Goal: Contribute content: Contribute content

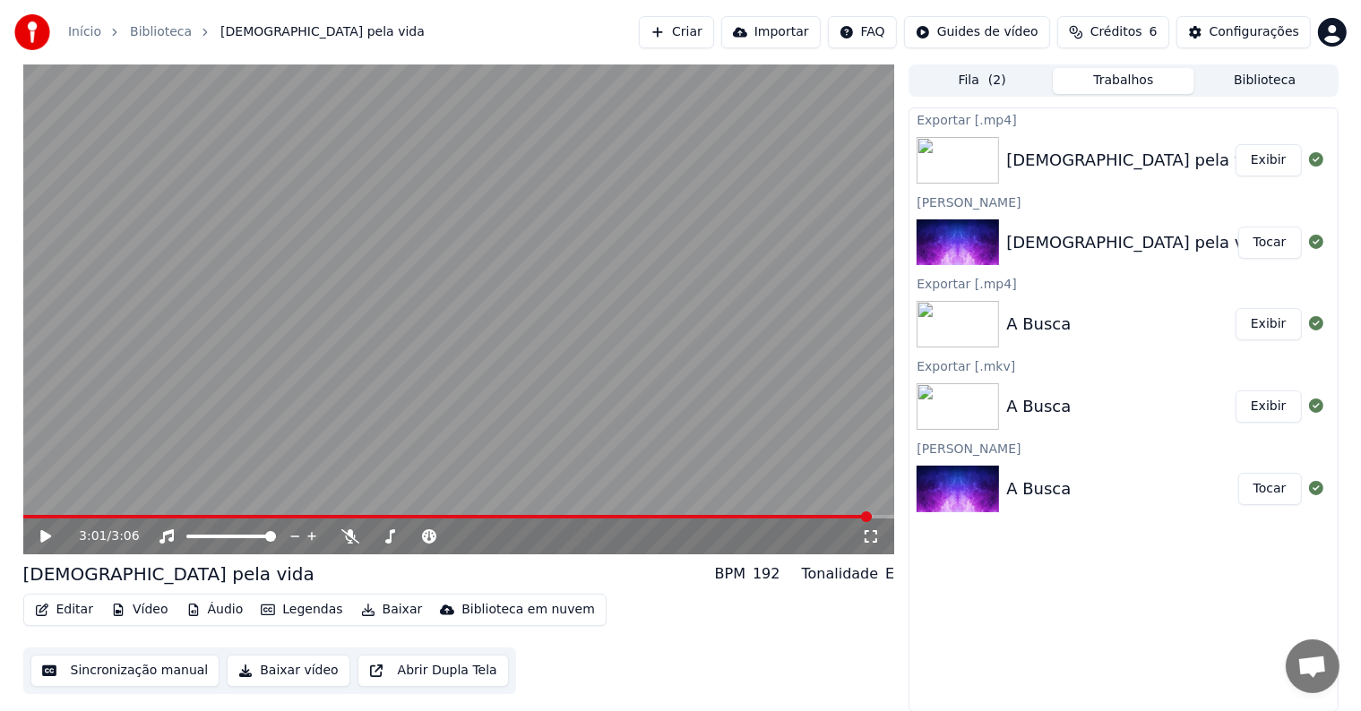
click at [1122, 26] on span "Créditos" at bounding box center [1116, 32] width 52 height 18
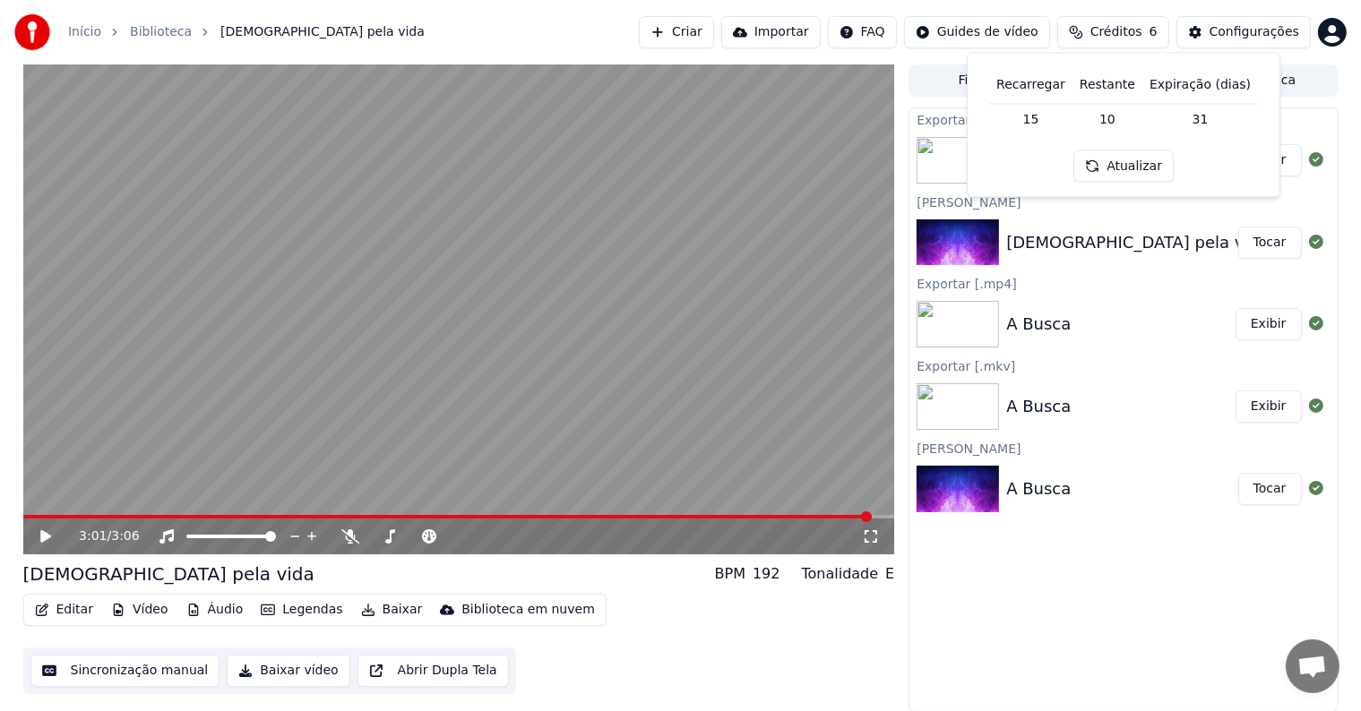
click at [1139, 168] on button "Atualizar" at bounding box center [1123, 166] width 100 height 32
click at [1045, 115] on td "15" at bounding box center [1030, 119] width 83 height 32
click at [1033, 120] on td "15" at bounding box center [1030, 119] width 83 height 32
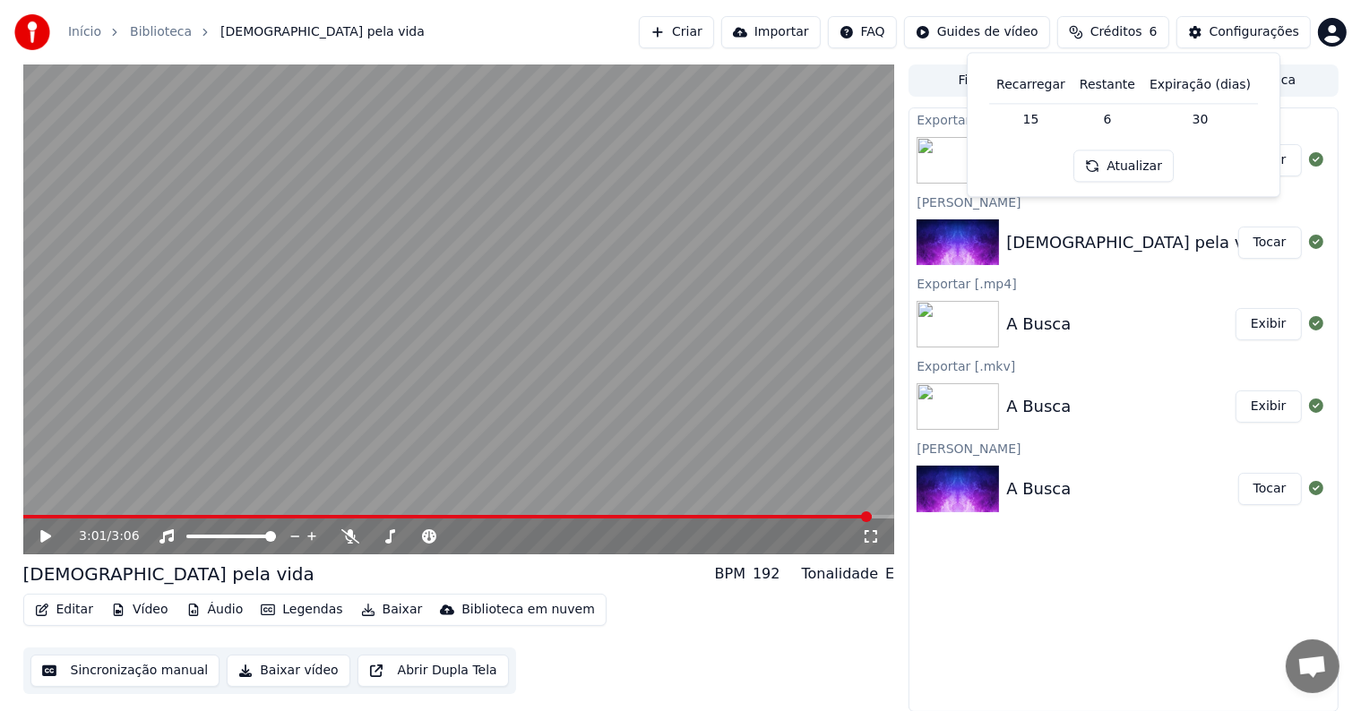
click at [1157, 267] on div "[DEMOGRAPHIC_DATA] pela vida Tocar" at bounding box center [1122, 242] width 427 height 61
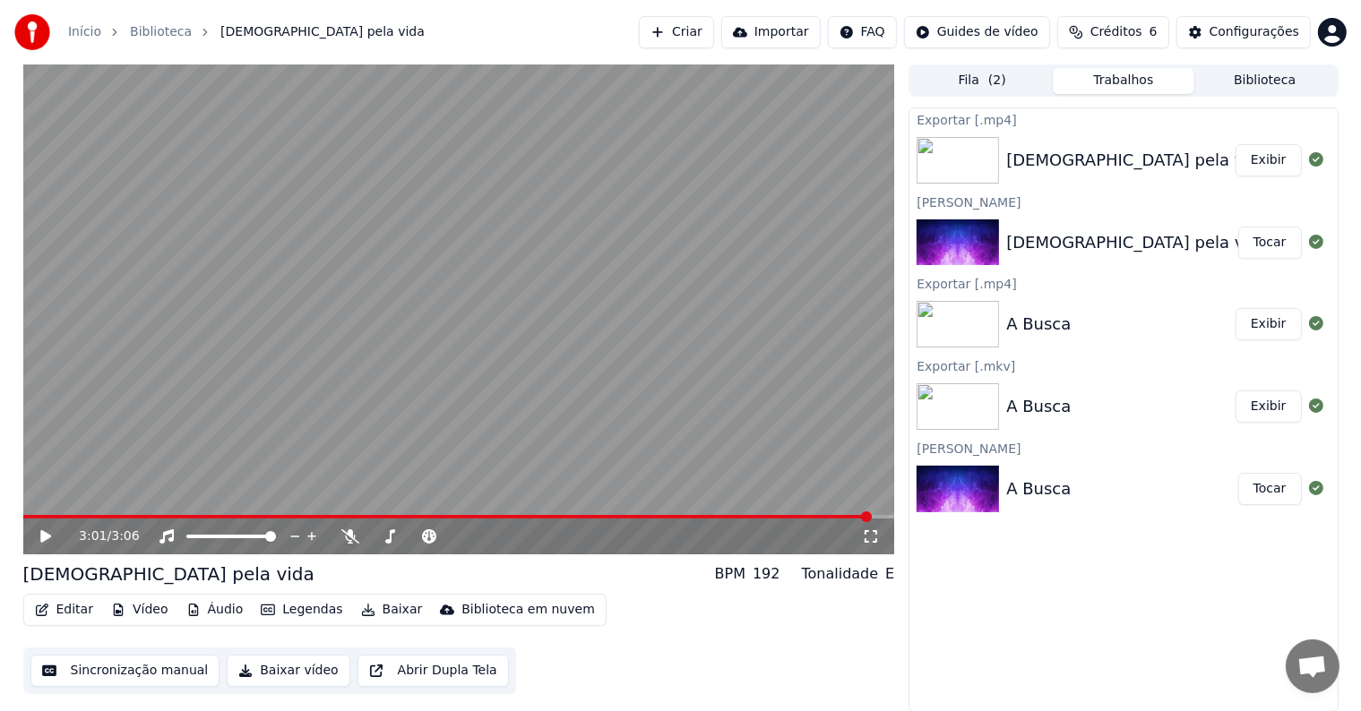
click at [1126, 25] on span "Créditos" at bounding box center [1116, 32] width 52 height 18
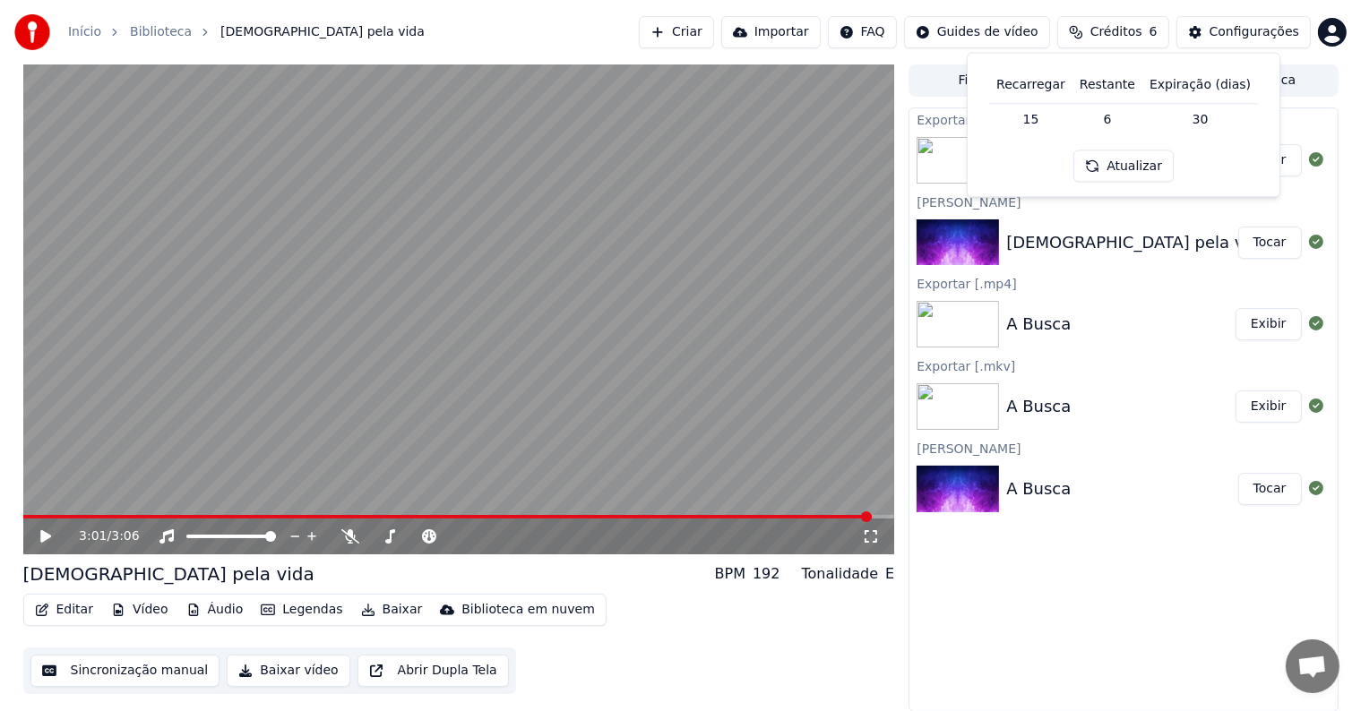
click at [711, 40] on button "Criar" at bounding box center [676, 32] width 75 height 32
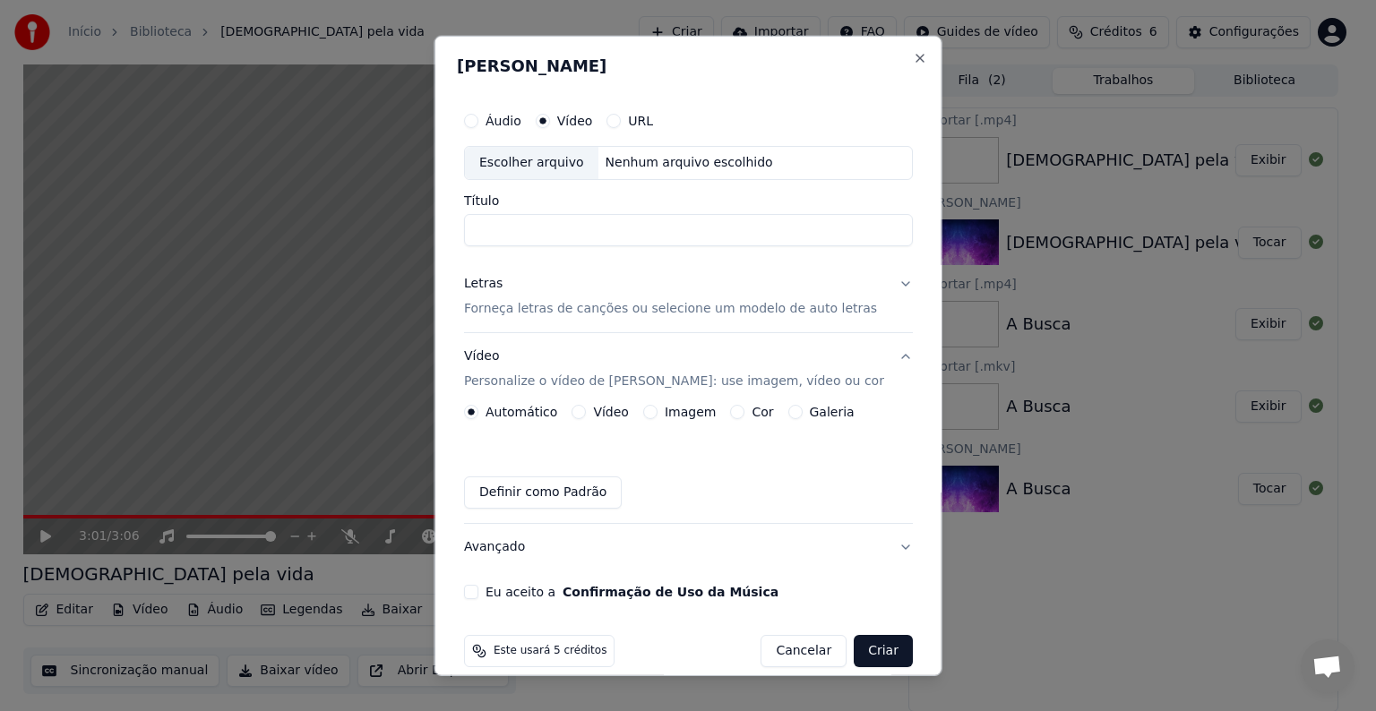
click at [589, 172] on div "Escolher arquivo" at bounding box center [531, 163] width 133 height 32
drag, startPoint x: 658, startPoint y: 228, endPoint x: 380, endPoint y: 196, distance: 279.5
click at [380, 196] on body "**********" at bounding box center [680, 355] width 1361 height 711
paste input "**********"
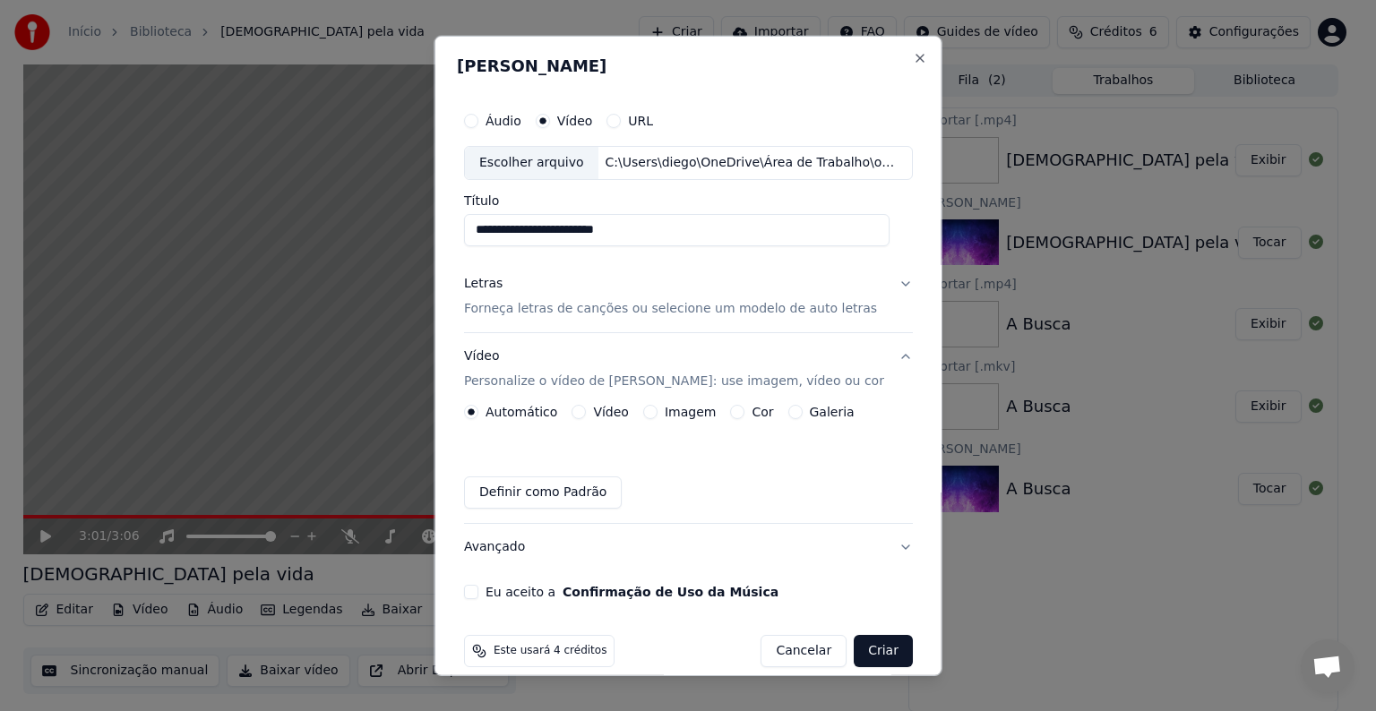
type input "**********"
click at [888, 286] on button "Letras Forneça letras de canções ou selecione um modelo de auto letras" at bounding box center [688, 297] width 449 height 72
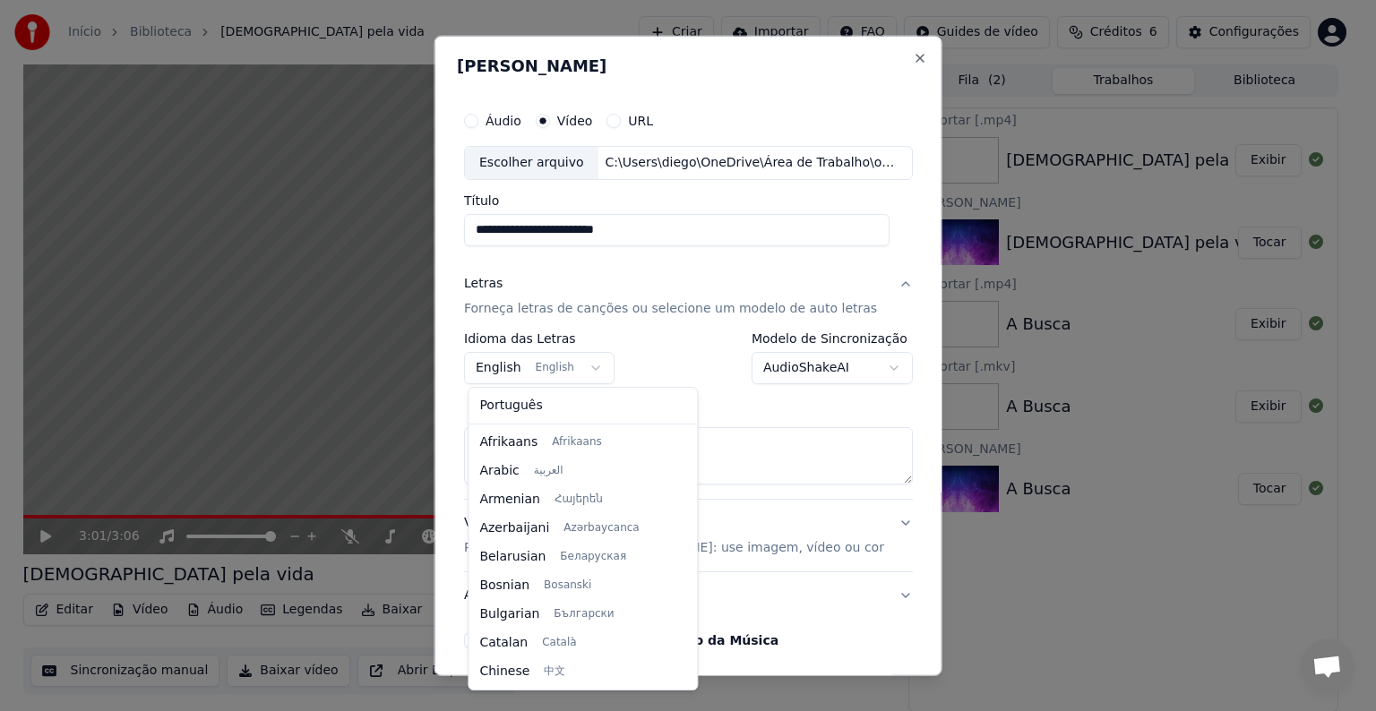
click at [590, 369] on body "**********" at bounding box center [680, 355] width 1361 height 711
select select "**"
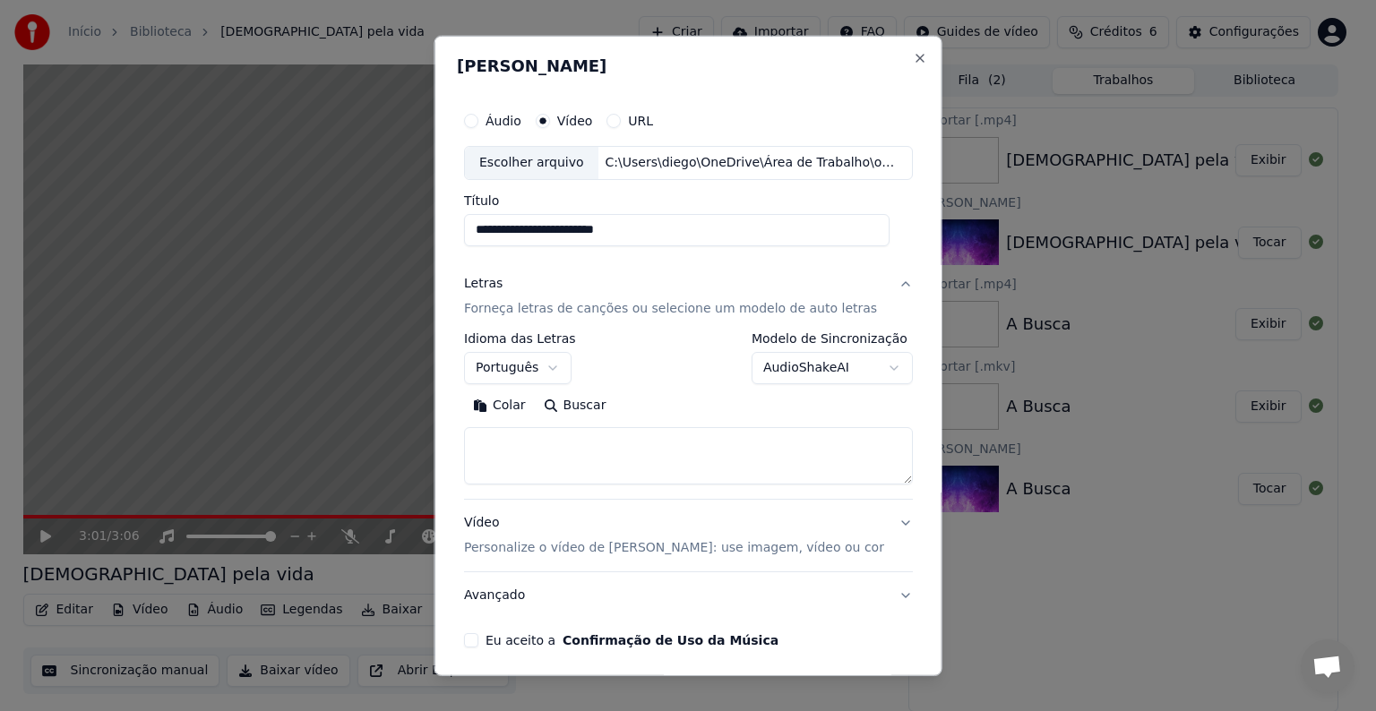
click at [671, 445] on textarea at bounding box center [688, 455] width 449 height 57
paste textarea "**********"
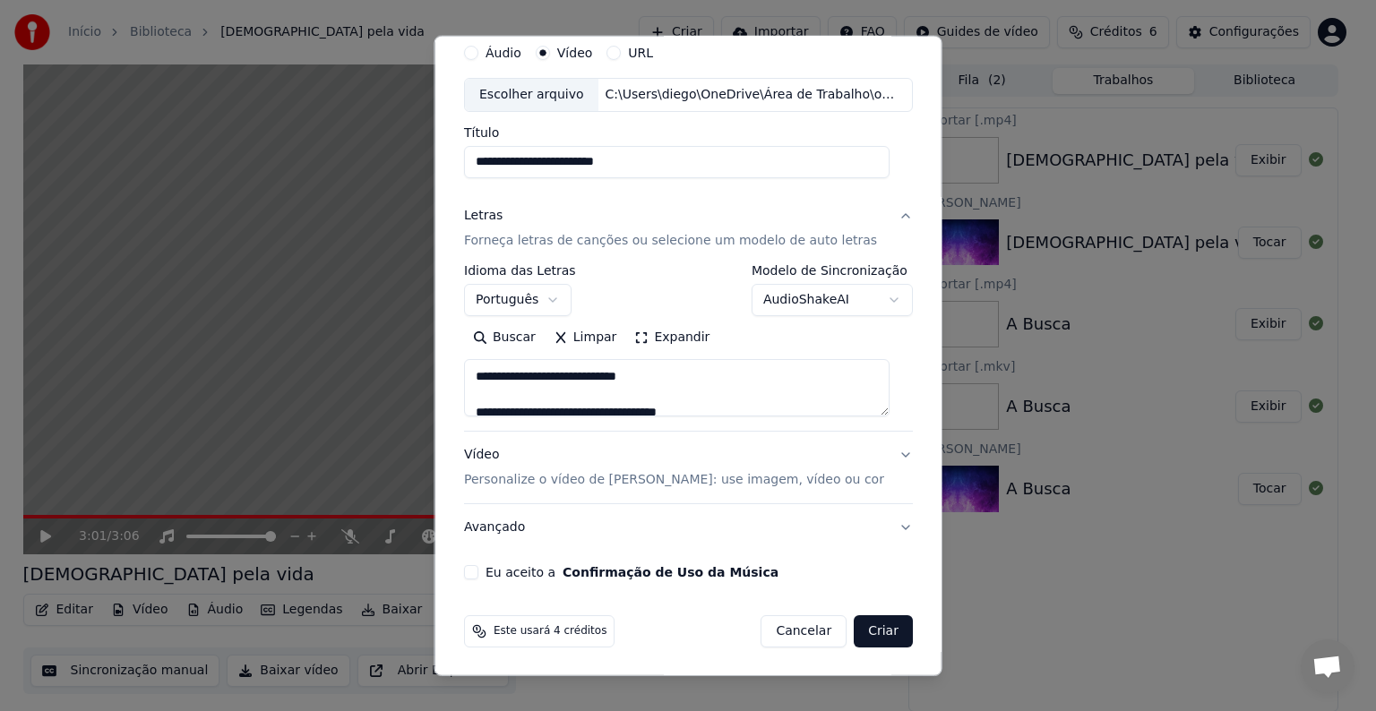
scroll to position [1605, 0]
type textarea "**********"
click at [634, 337] on button "Expandir" at bounding box center [671, 337] width 93 height 29
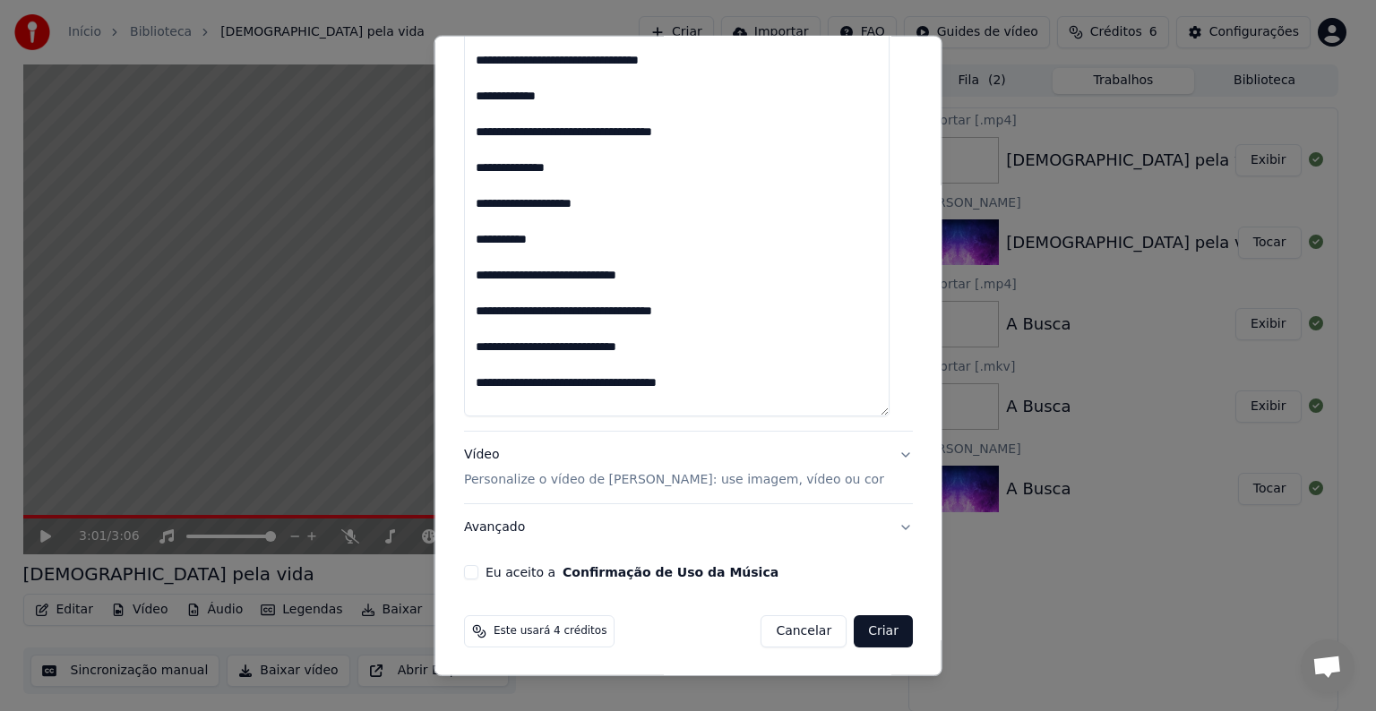
scroll to position [1, 0]
click at [874, 462] on button "Vídeo Personalize o vídeo de karaokê: use imagem, vídeo ou cor" at bounding box center [688, 468] width 449 height 72
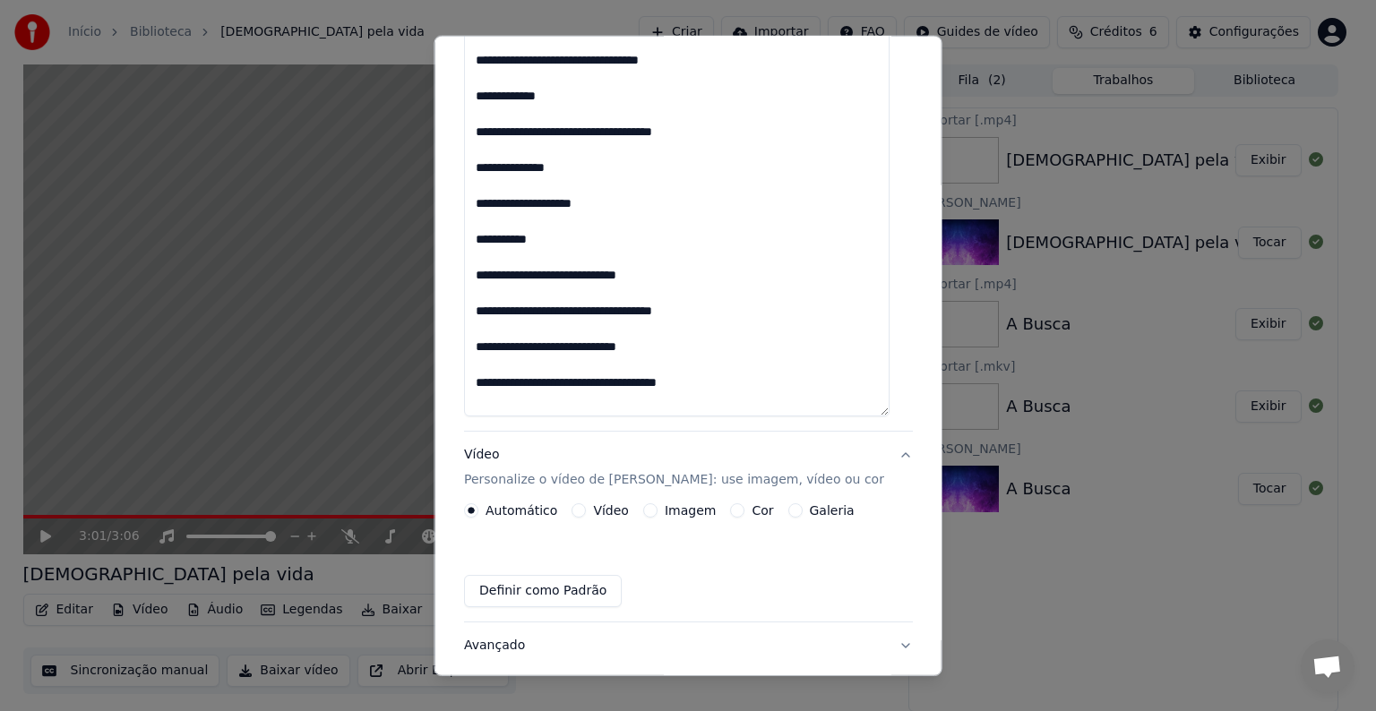
scroll to position [20, 0]
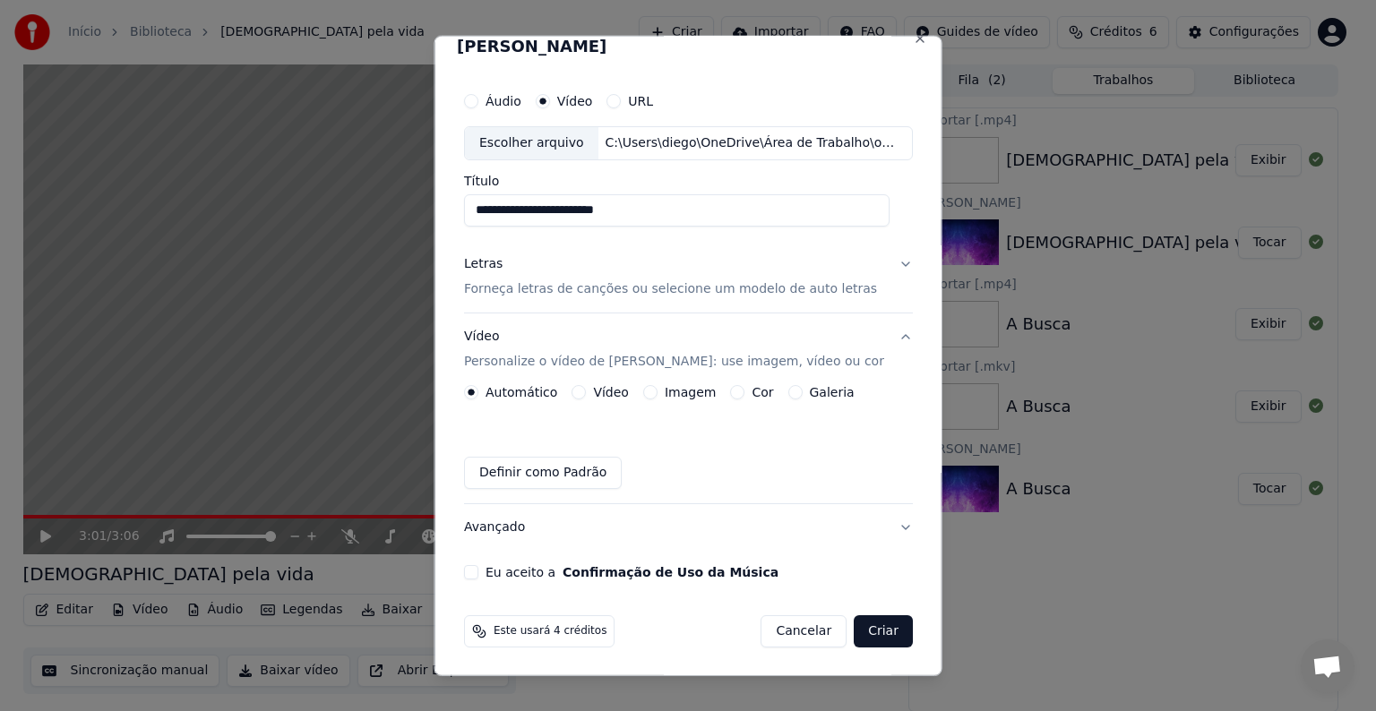
click at [606, 398] on label "Vídeo" at bounding box center [611, 392] width 36 height 13
click at [586, 398] on button "Vídeo" at bounding box center [579, 392] width 14 height 14
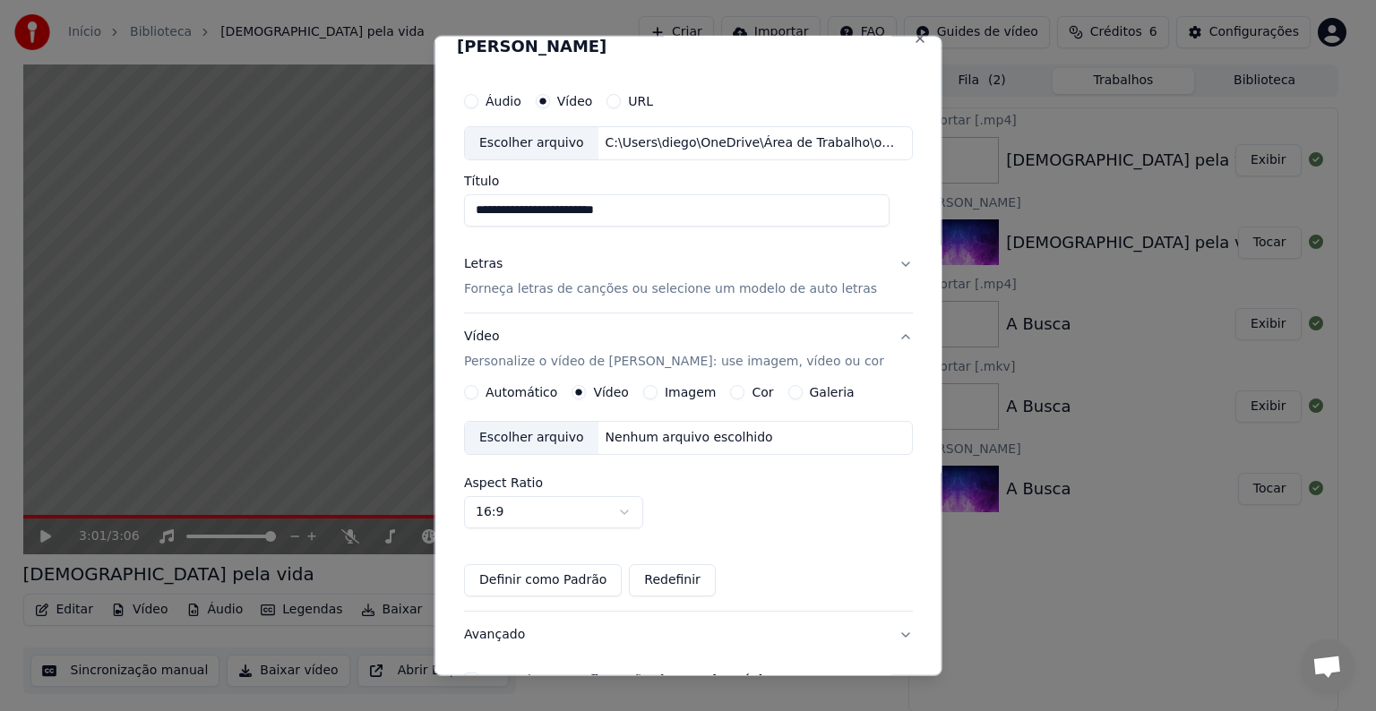
click at [563, 443] on div "Escolher arquivo" at bounding box center [531, 438] width 133 height 32
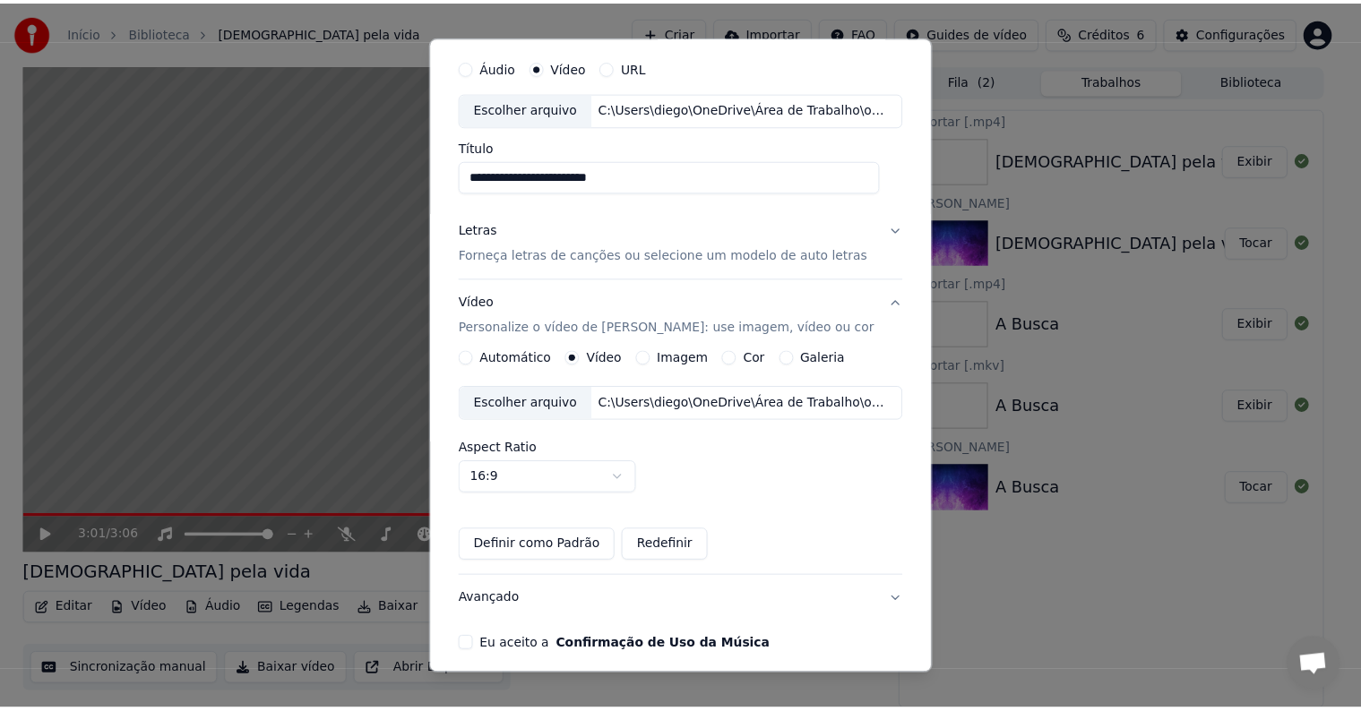
scroll to position [126, 0]
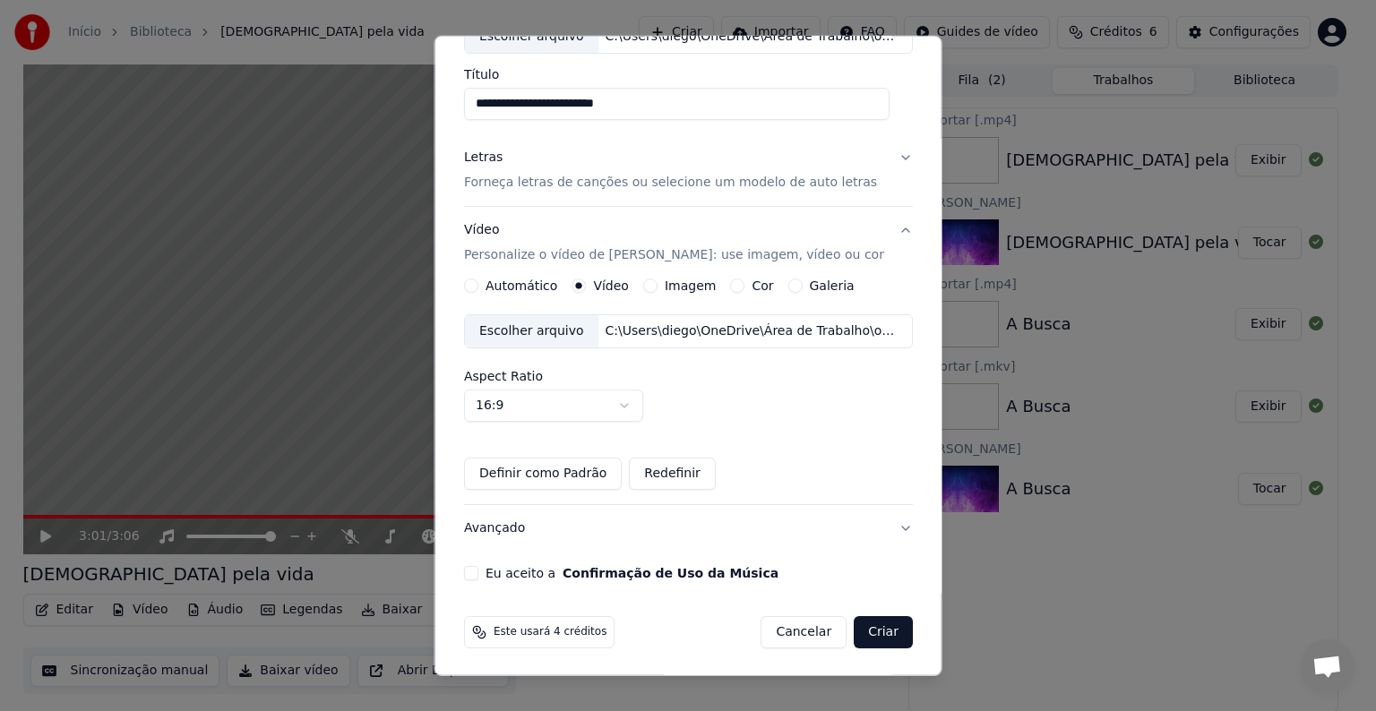
click at [473, 569] on button "Eu aceito a Confirmação de Uso da Música" at bounding box center [471, 573] width 14 height 14
click at [871, 632] on button "Criar" at bounding box center [883, 632] width 59 height 32
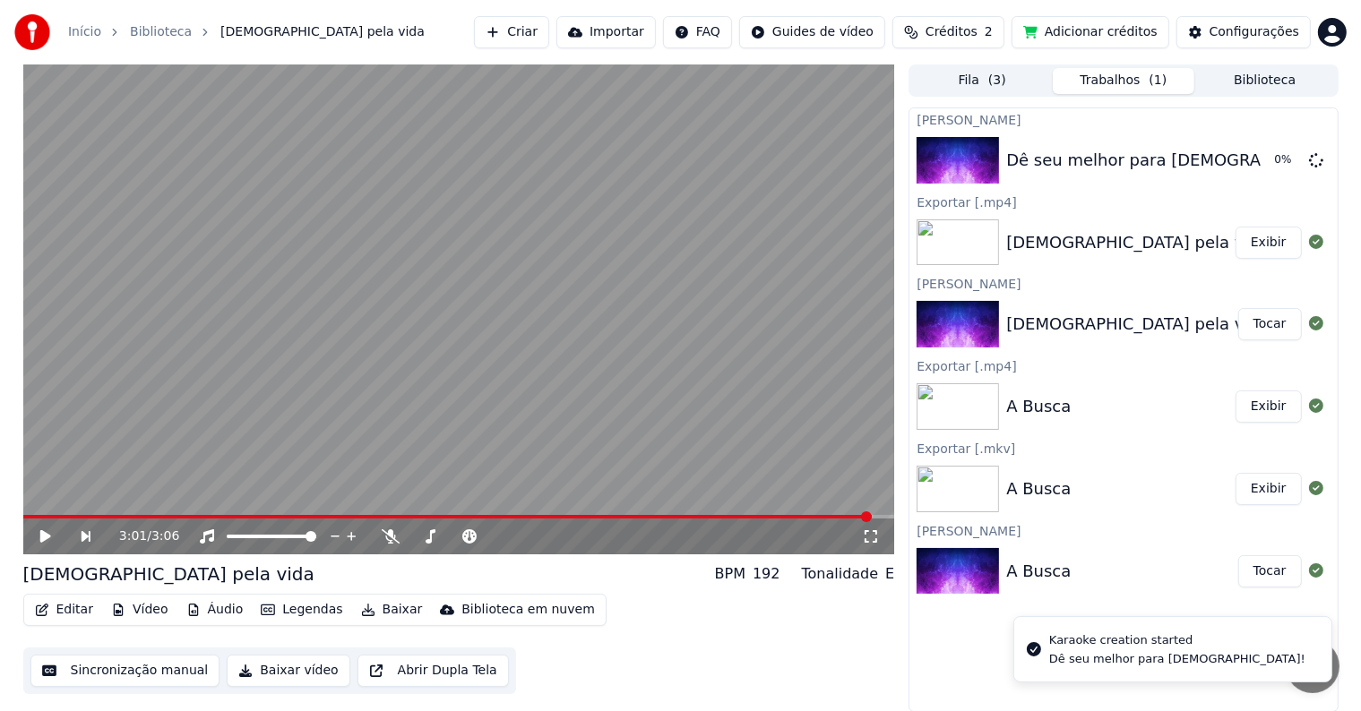
click at [1091, 25] on button "Adicionar créditos" at bounding box center [1090, 32] width 158 height 32
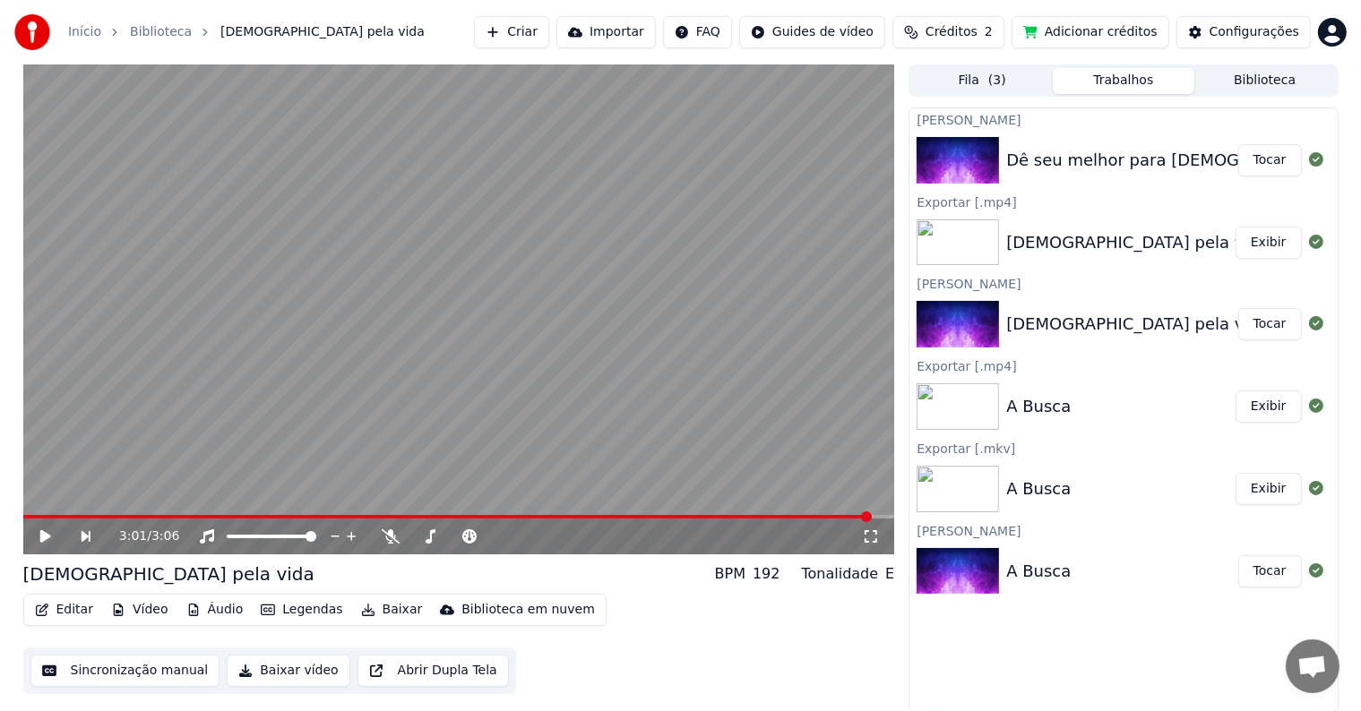
click at [53, 541] on icon at bounding box center [58, 536] width 41 height 14
click at [1113, 172] on div "Dê seu melhor para [DEMOGRAPHIC_DATA]! [GEOGRAPHIC_DATA]" at bounding box center [1122, 160] width 427 height 61
click at [1268, 164] on button "Tocar" at bounding box center [1270, 160] width 64 height 32
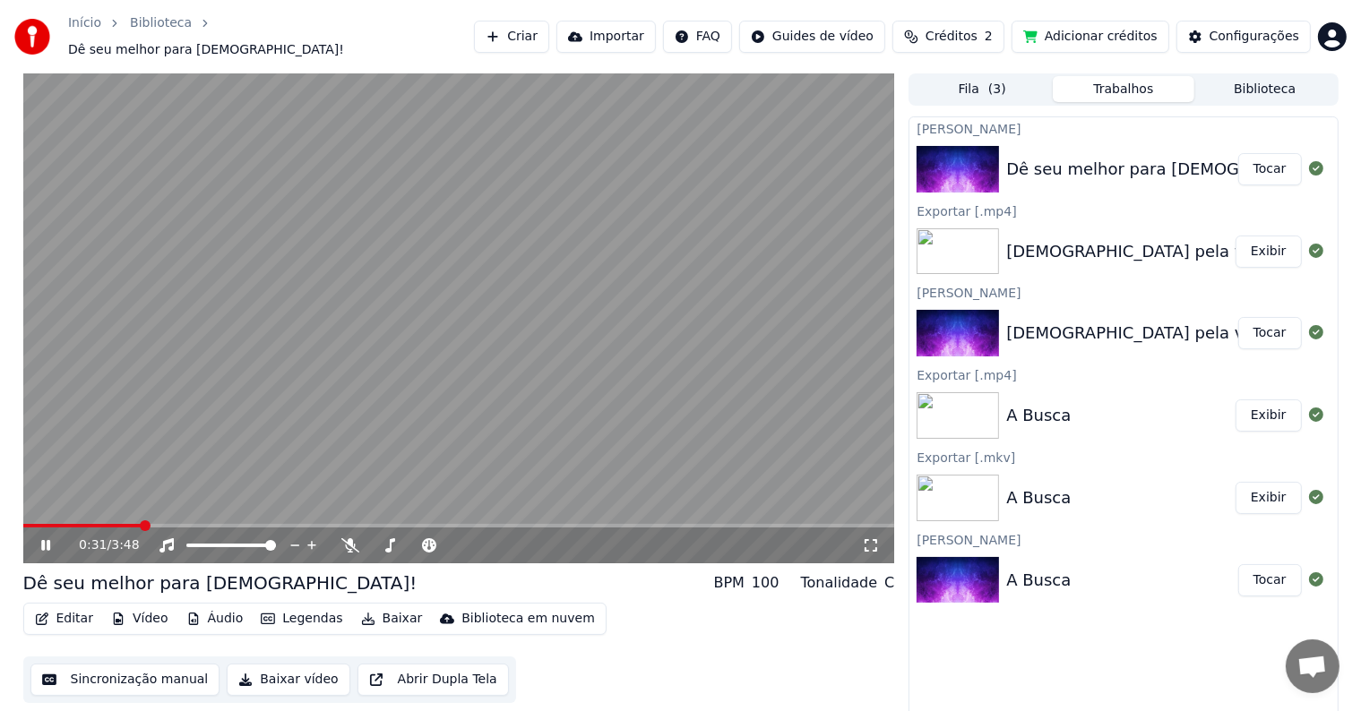
click at [153, 674] on button "Sincronização manual" at bounding box center [125, 680] width 190 height 32
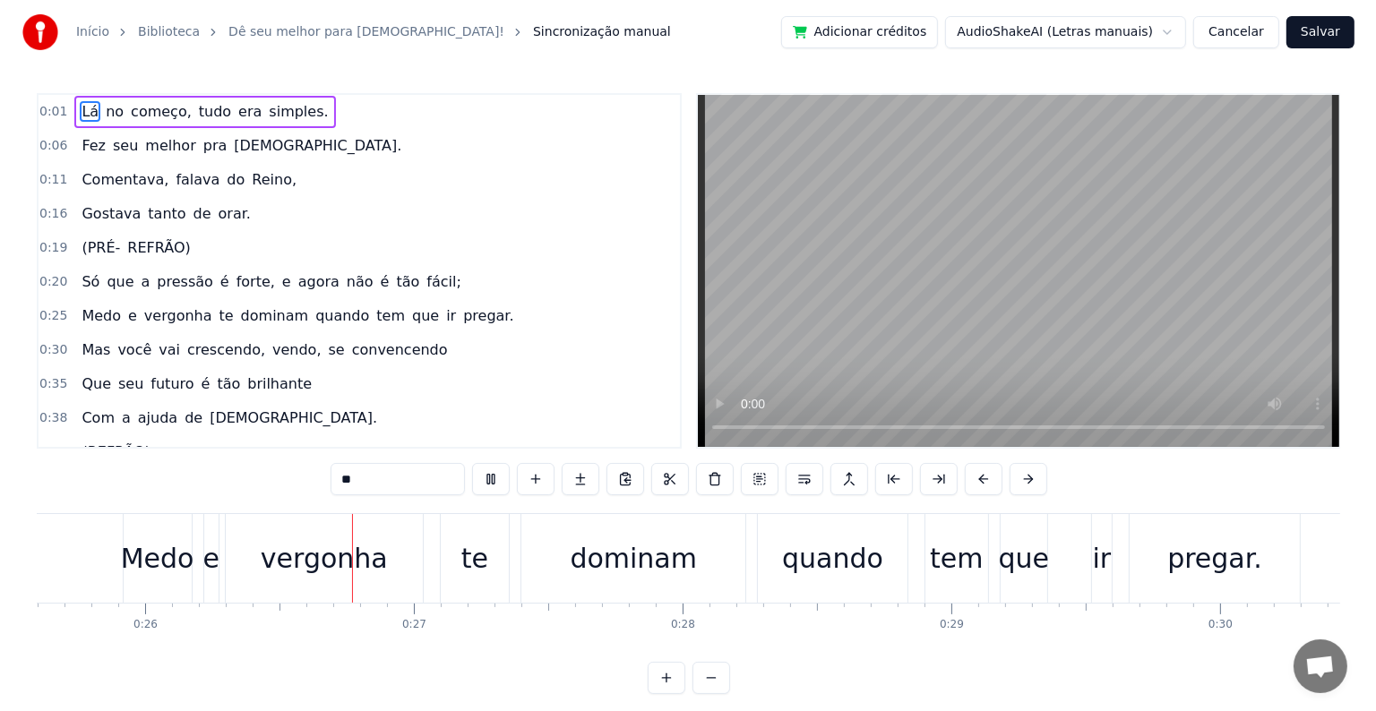
scroll to position [0, 6914]
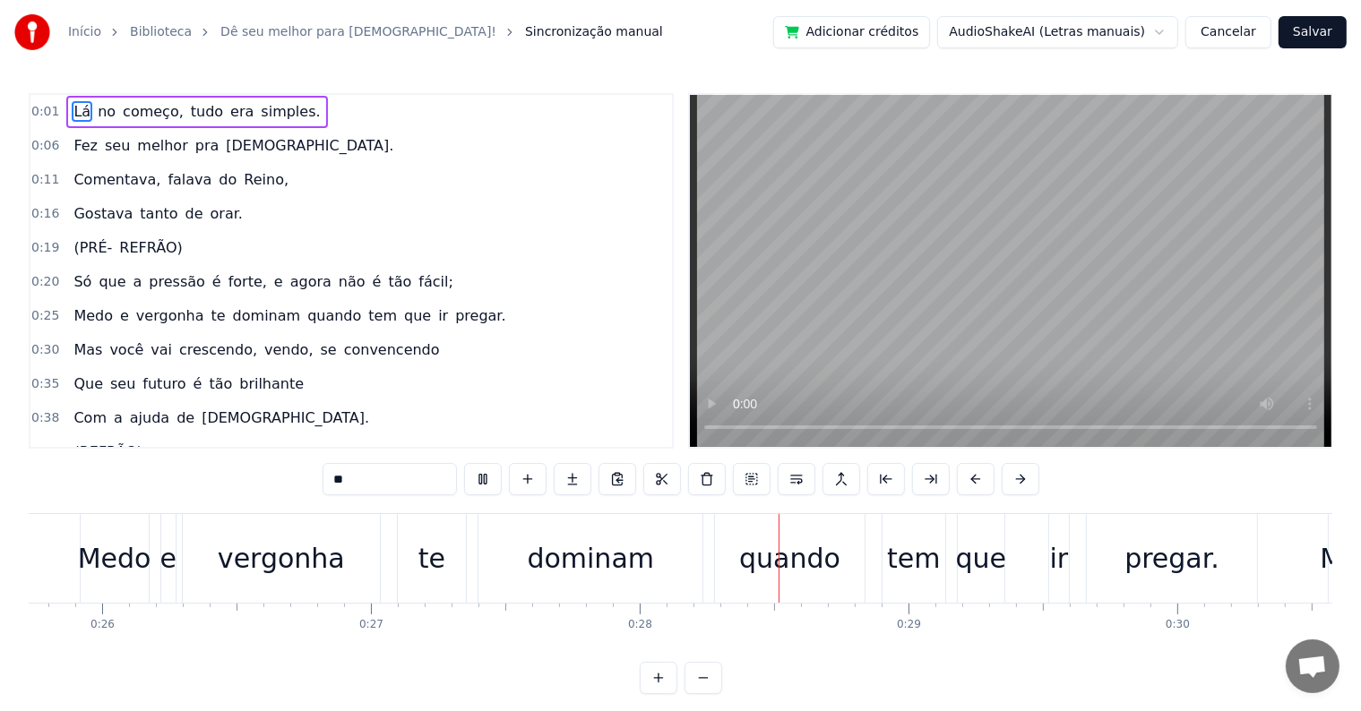
click at [1172, 39] on html "Início Biblioteca Dê seu melhor para [DEMOGRAPHIC_DATA]! Sincronização manual A…" at bounding box center [680, 361] width 1361 height 723
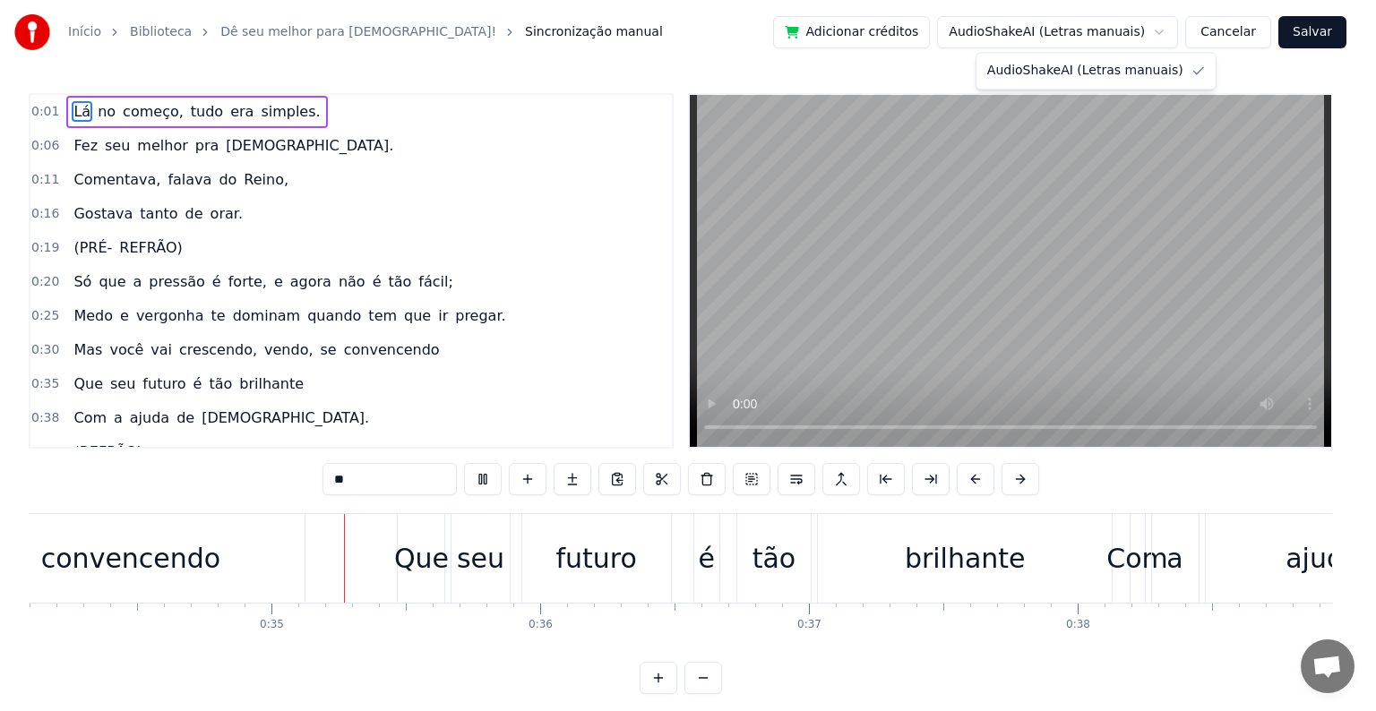
scroll to position [0, 9198]
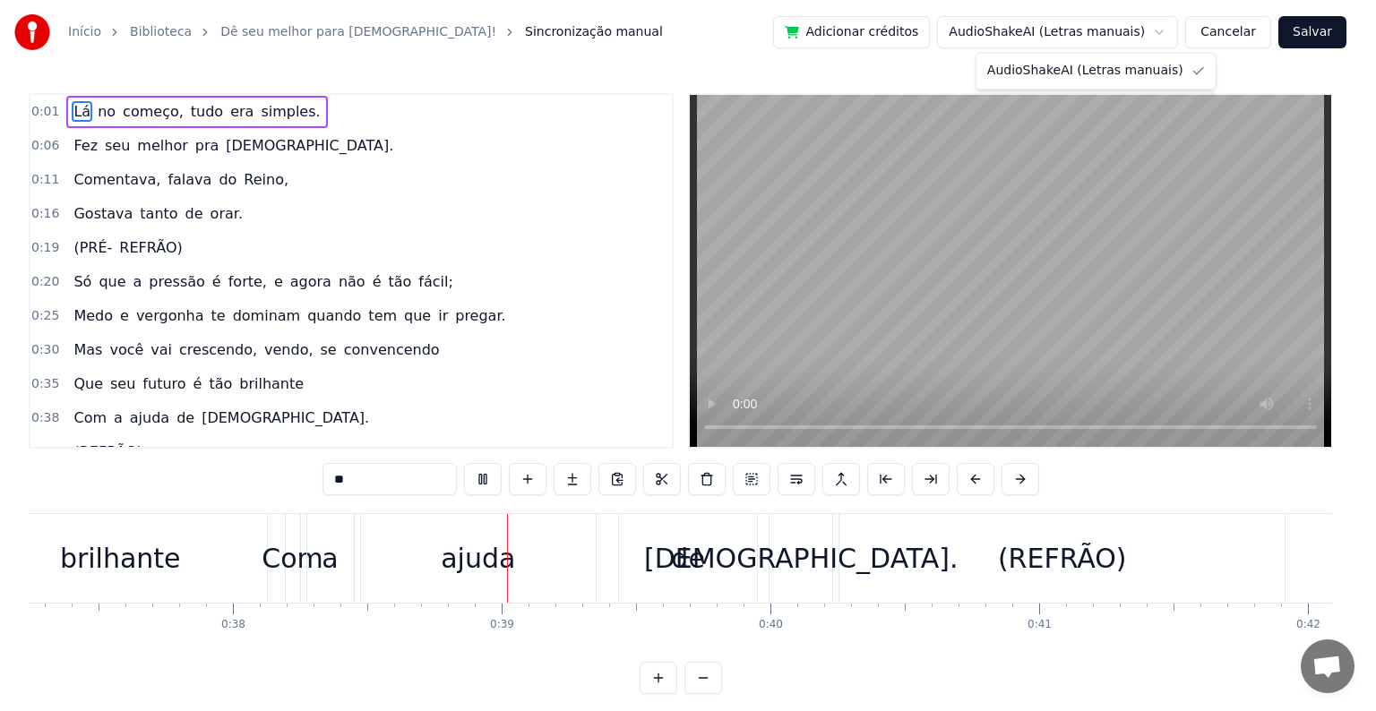
click at [1328, 31] on html "Início Biblioteca Dê seu melhor para [DEMOGRAPHIC_DATA]! Sincronização manual A…" at bounding box center [688, 361] width 1376 height 723
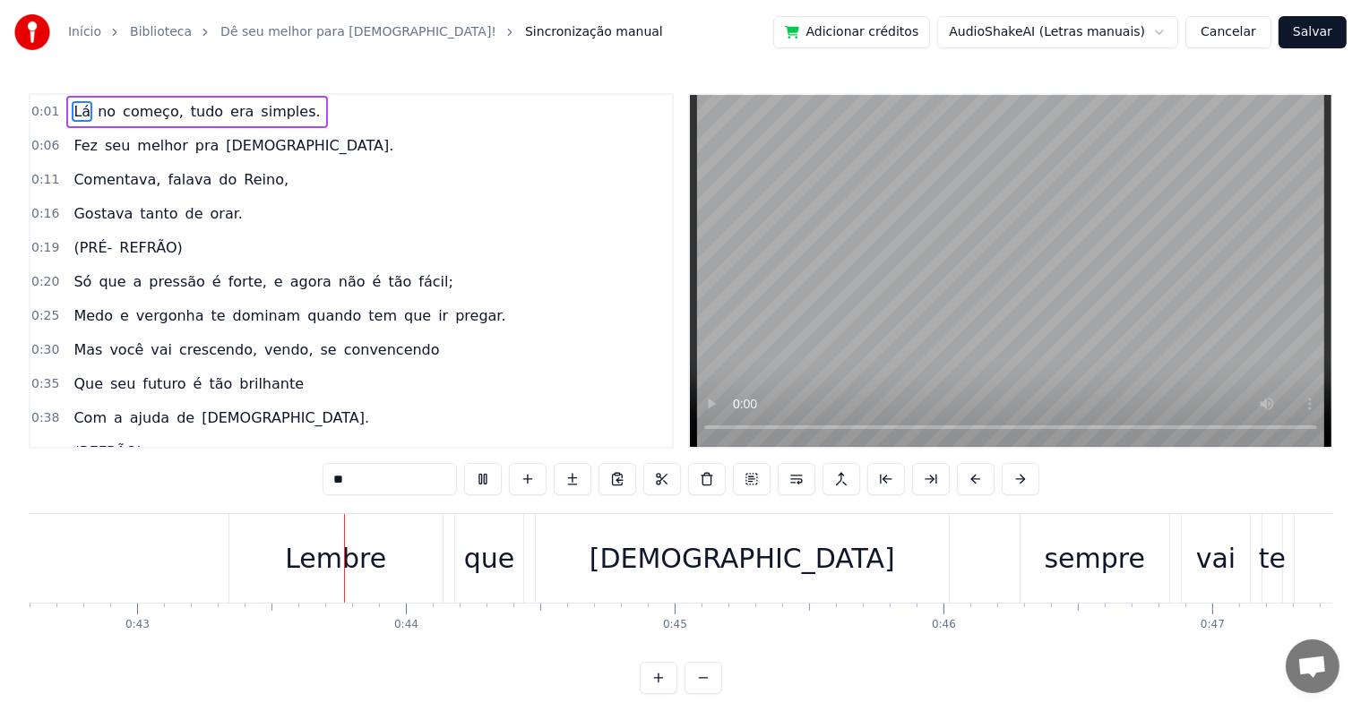
scroll to position [0, 11482]
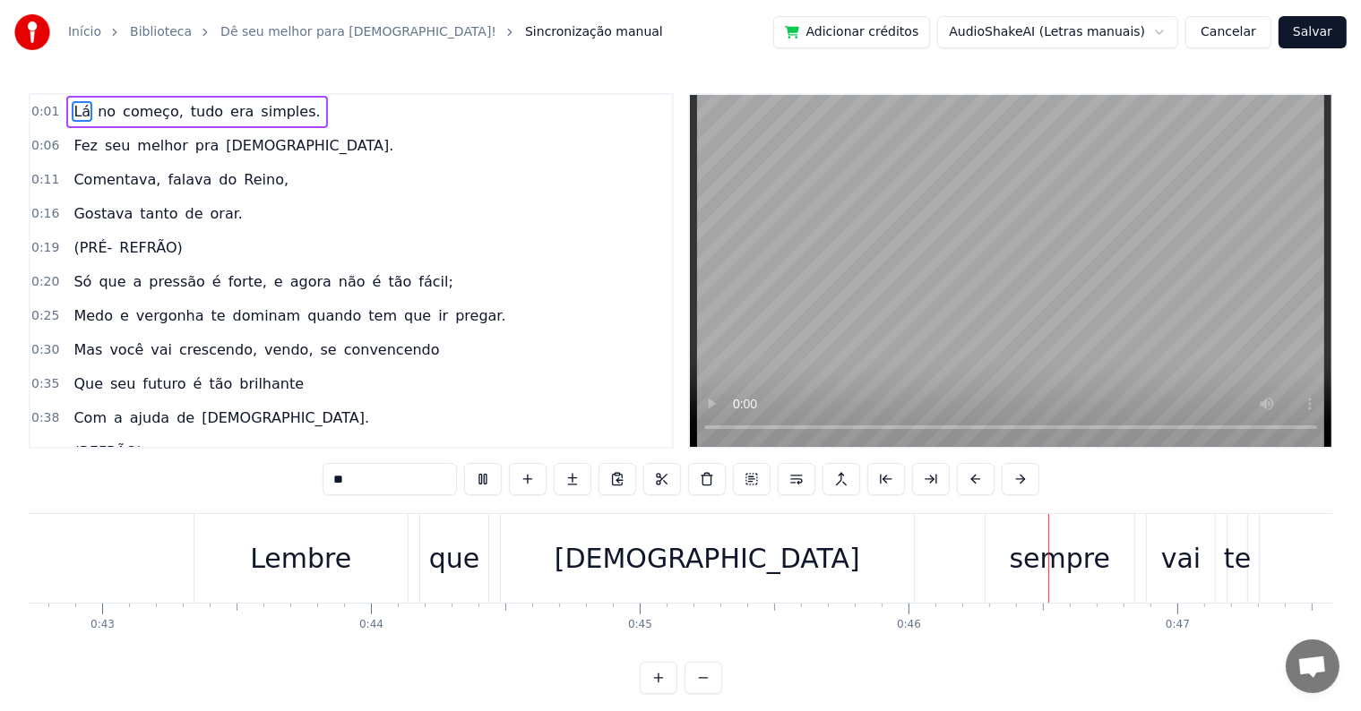
click at [1330, 21] on button "Salvar" at bounding box center [1312, 32] width 68 height 32
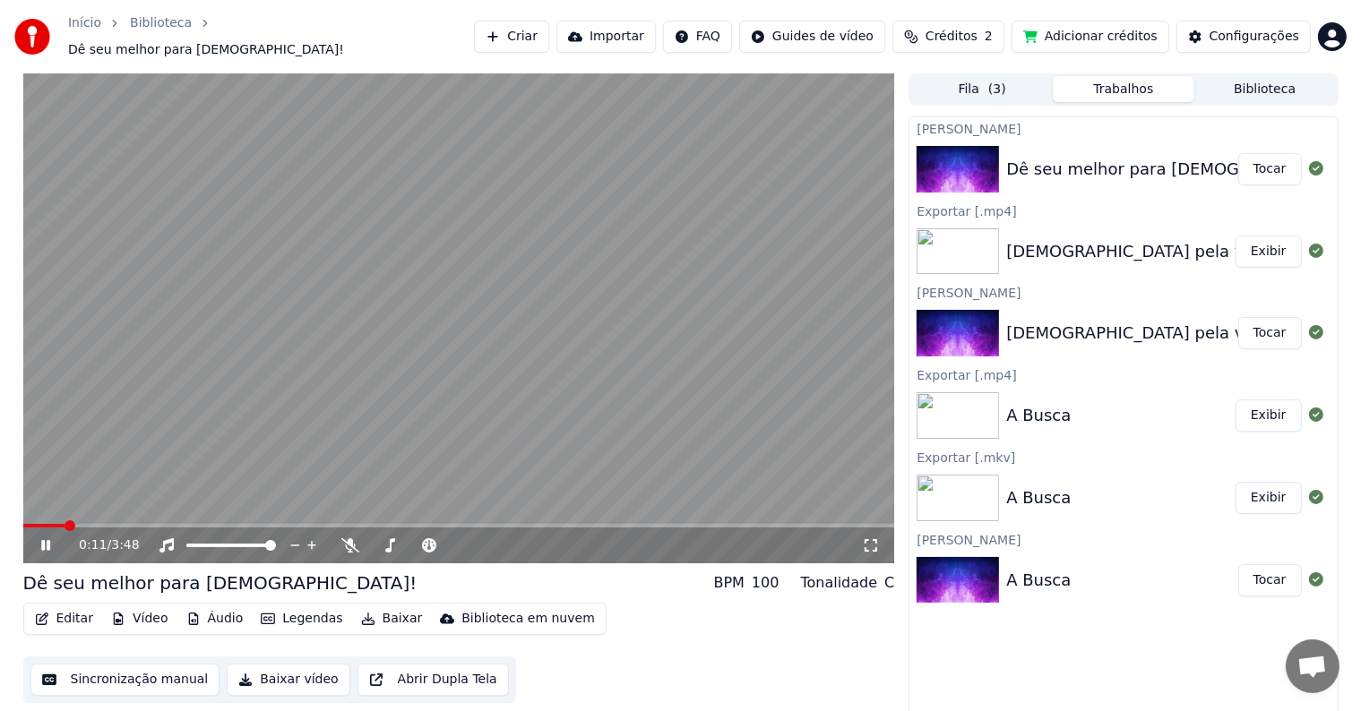
click at [258, 666] on button "Baixar vídeo" at bounding box center [288, 680] width 123 height 32
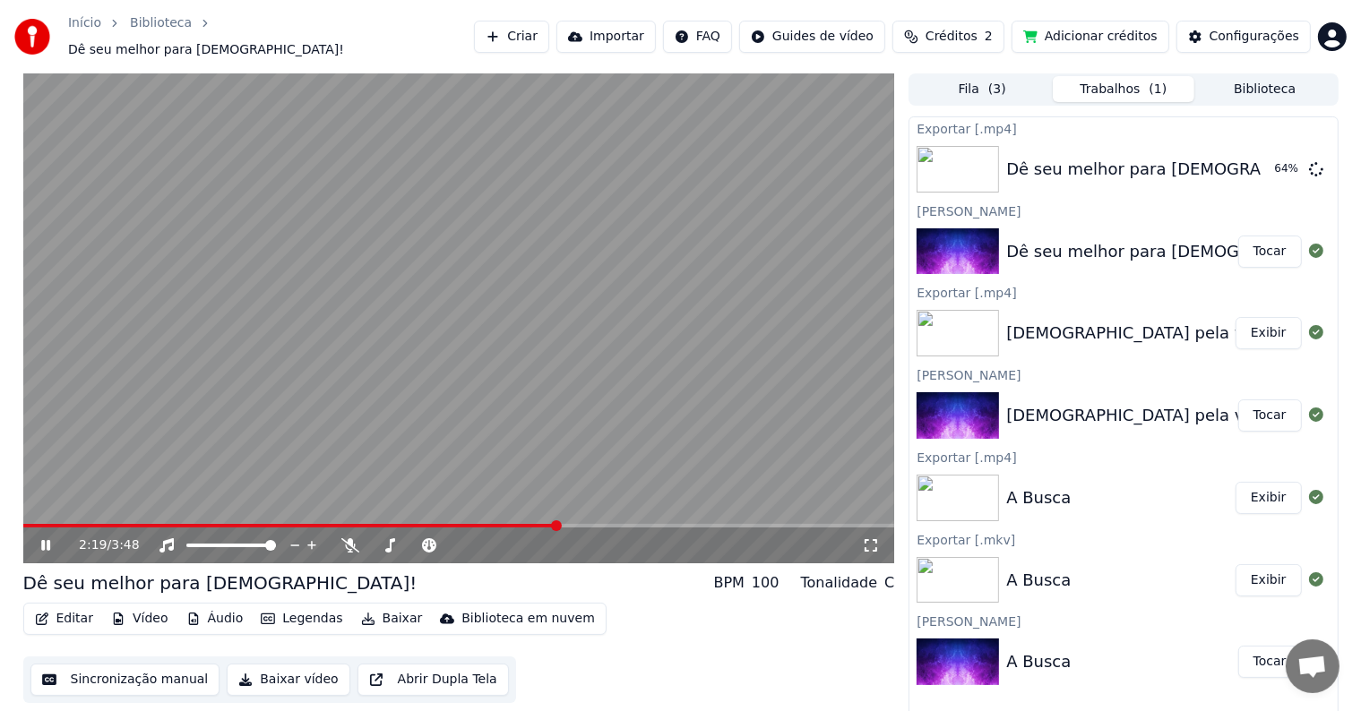
click at [50, 538] on icon at bounding box center [59, 545] width 42 height 14
click at [1268, 155] on button "Exibir" at bounding box center [1268, 169] width 66 height 32
